Goal: Obtain resource: Download file/media

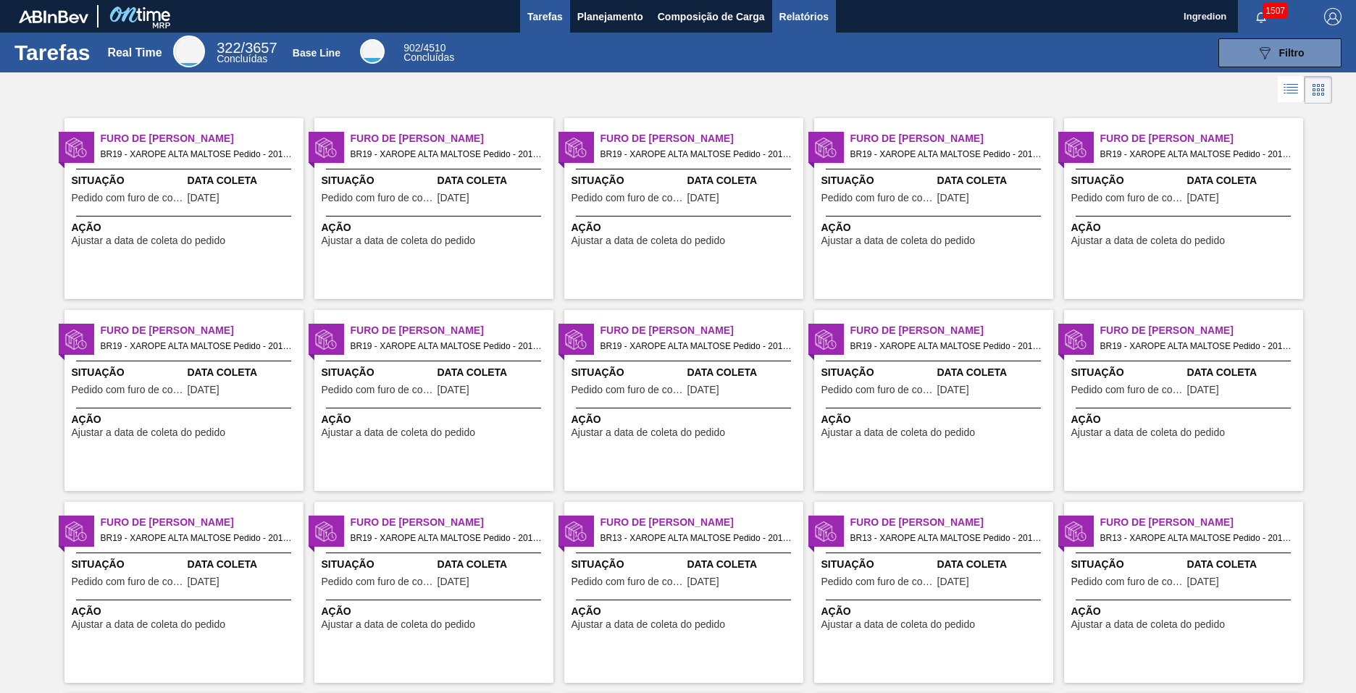
click at [803, 16] on span "Relatórios" at bounding box center [804, 16] width 49 height 17
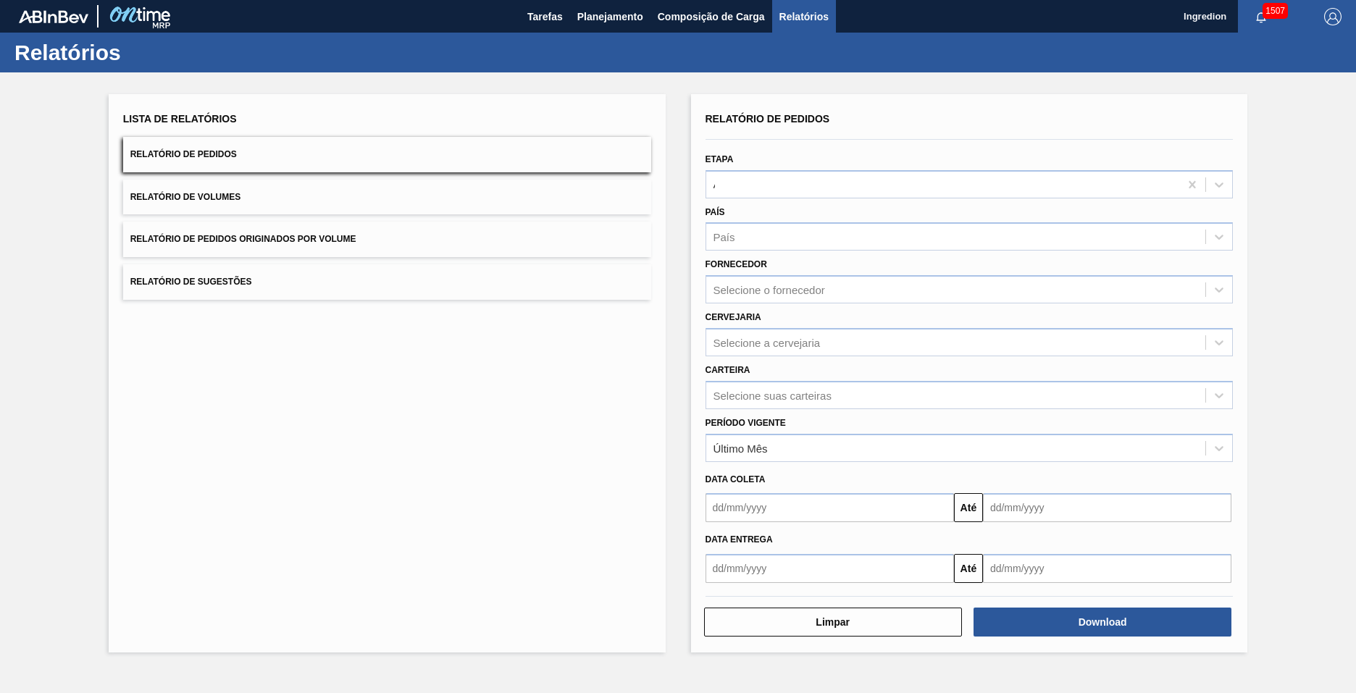
type input "Aguardando Faturamento"
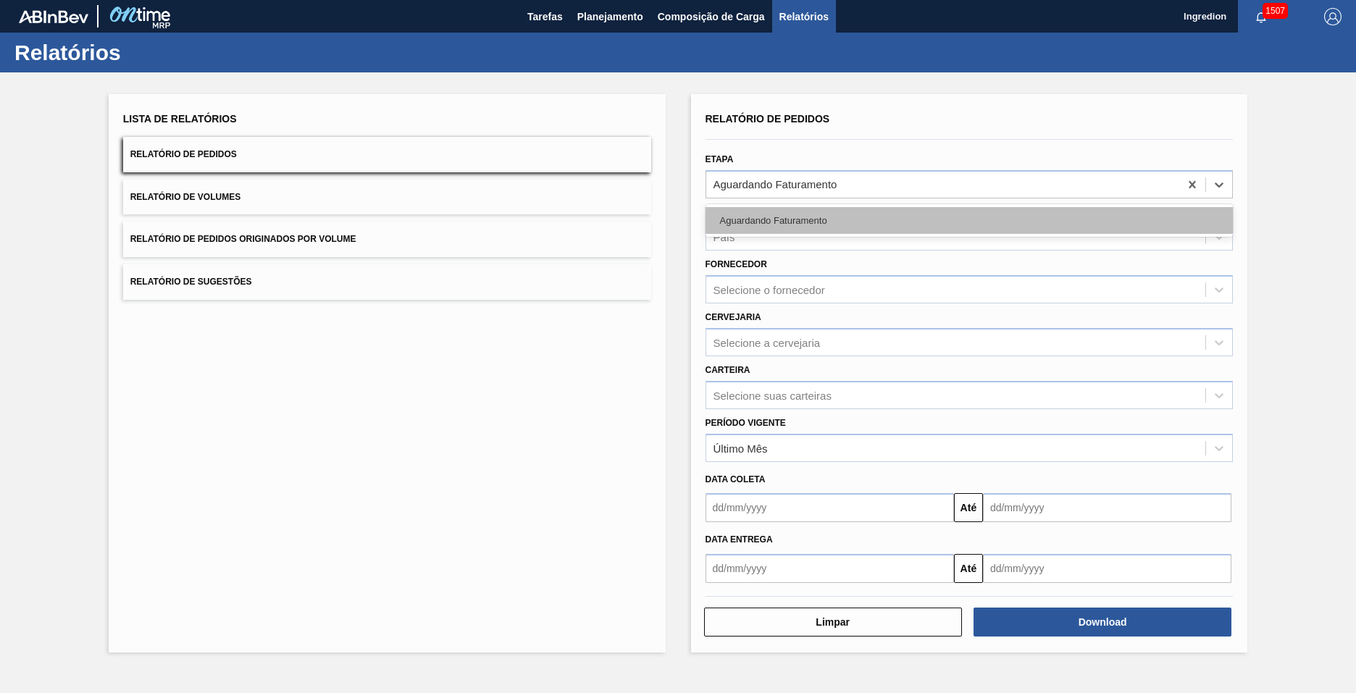
click at [969, 220] on div "Aguardando Faturamento" at bounding box center [970, 220] width 528 height 27
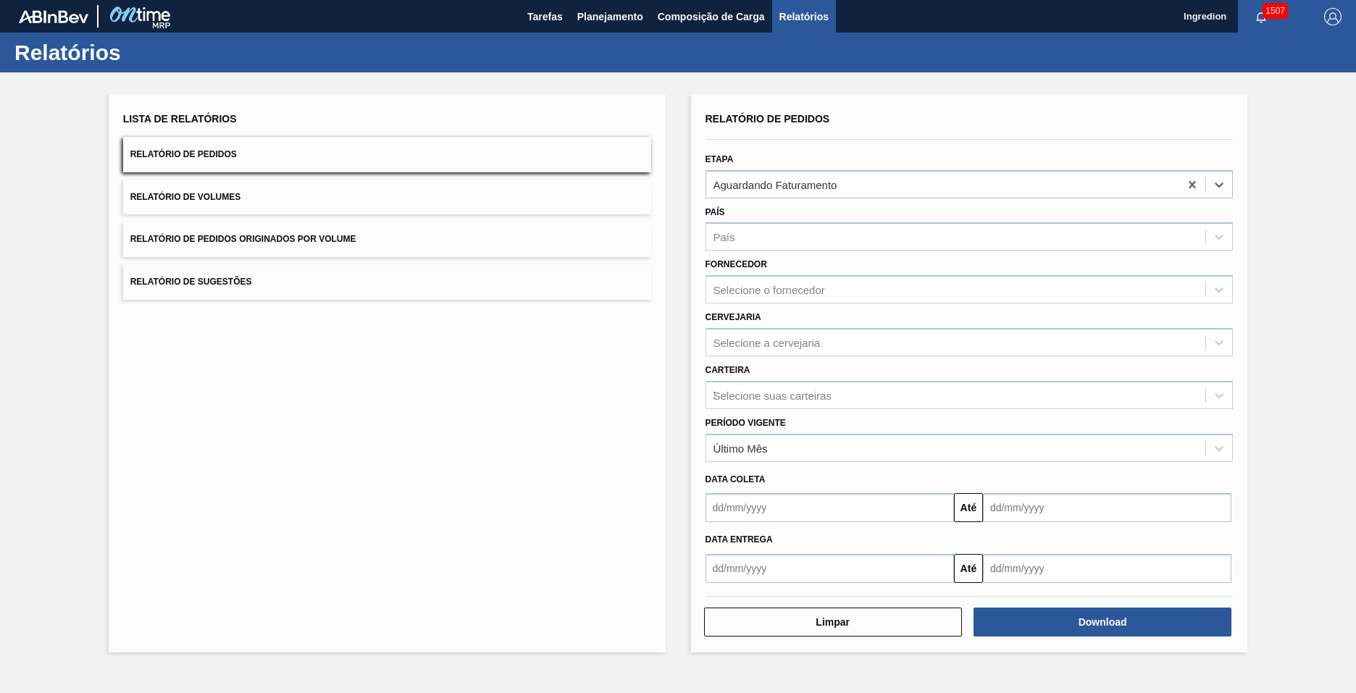
type input "Xarope"
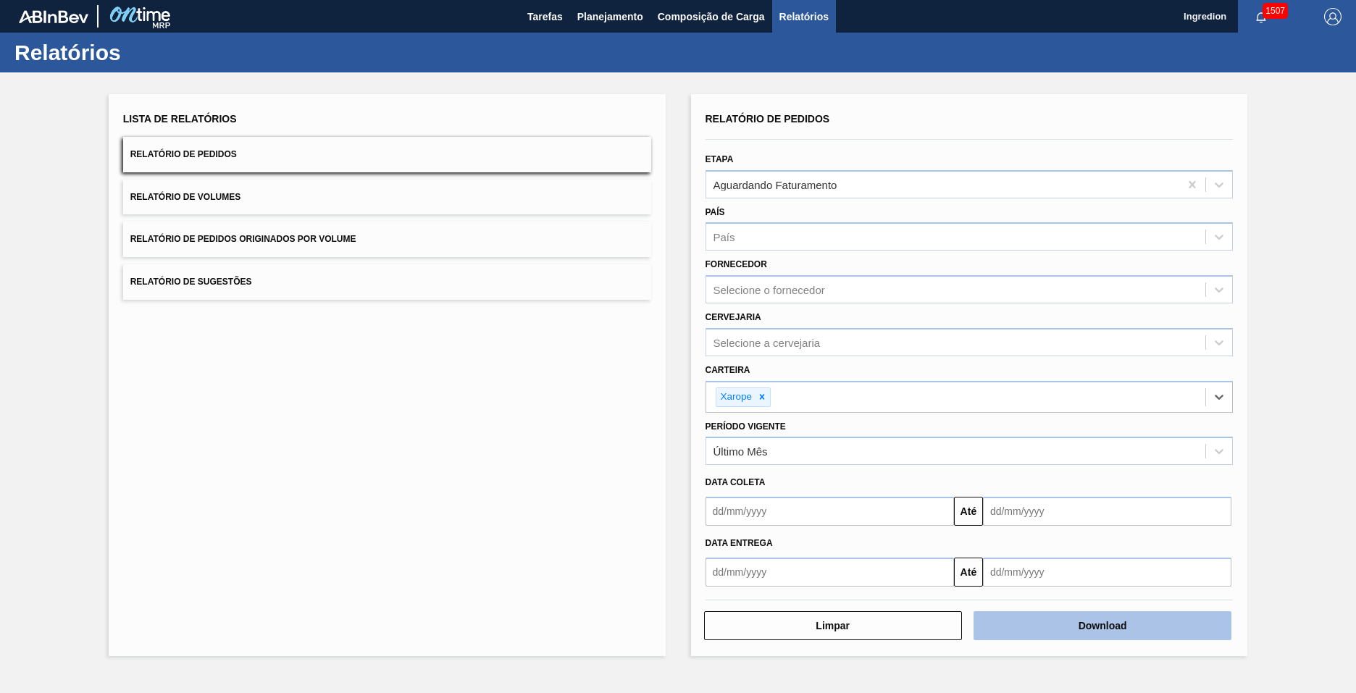
click at [1103, 626] on button "Download" at bounding box center [1103, 626] width 258 height 29
